Goal: Task Accomplishment & Management: Manage account settings

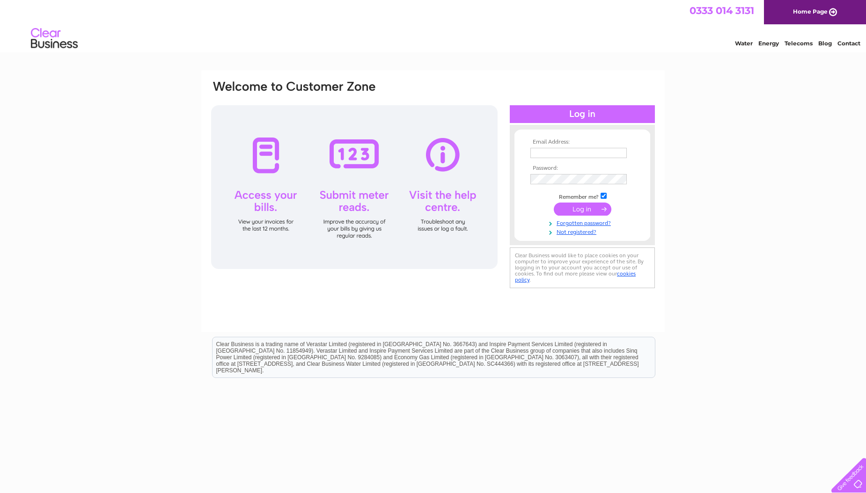
type input "[EMAIL_ADDRESS][DOMAIN_NAME]"
click at [578, 211] on input "submit" at bounding box center [583, 209] width 58 height 13
click at [585, 208] on input "submit" at bounding box center [583, 209] width 58 height 13
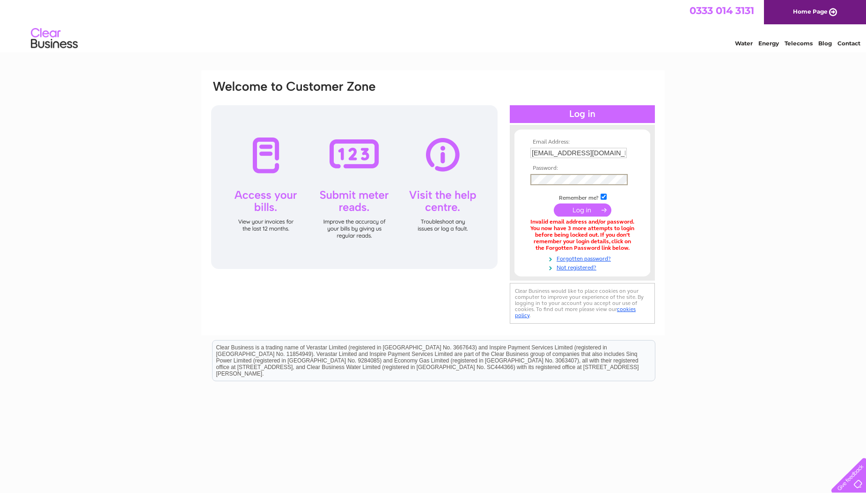
click at [415, 190] on div "Email Address: [EMAIL_ADDRESS][DOMAIN_NAME] Password:" at bounding box center [432, 203] width 445 height 247
click at [599, 214] on input "submit" at bounding box center [583, 210] width 58 height 13
click at [423, 183] on div "Email Address: tskmall@hotmail.com Password:" at bounding box center [432, 203] width 445 height 247
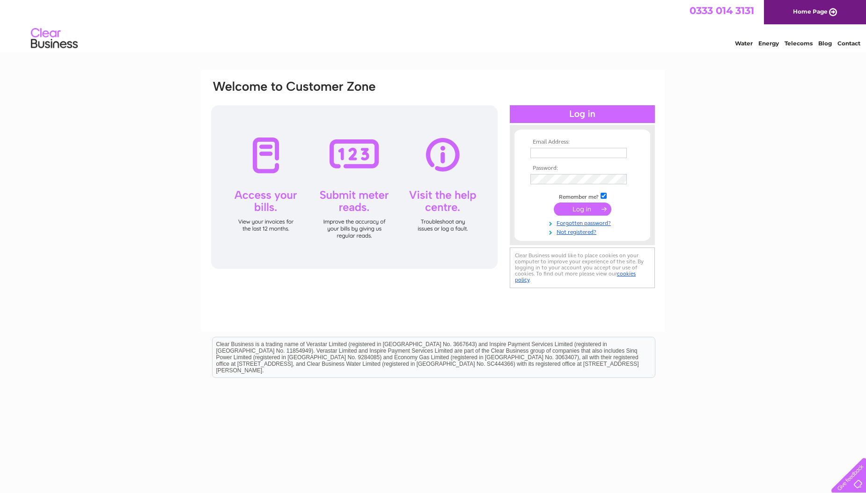
type input "[EMAIL_ADDRESS][DOMAIN_NAME]"
click at [576, 210] on input "submit" at bounding box center [583, 209] width 58 height 13
